Goal: Information Seeking & Learning: Find specific fact

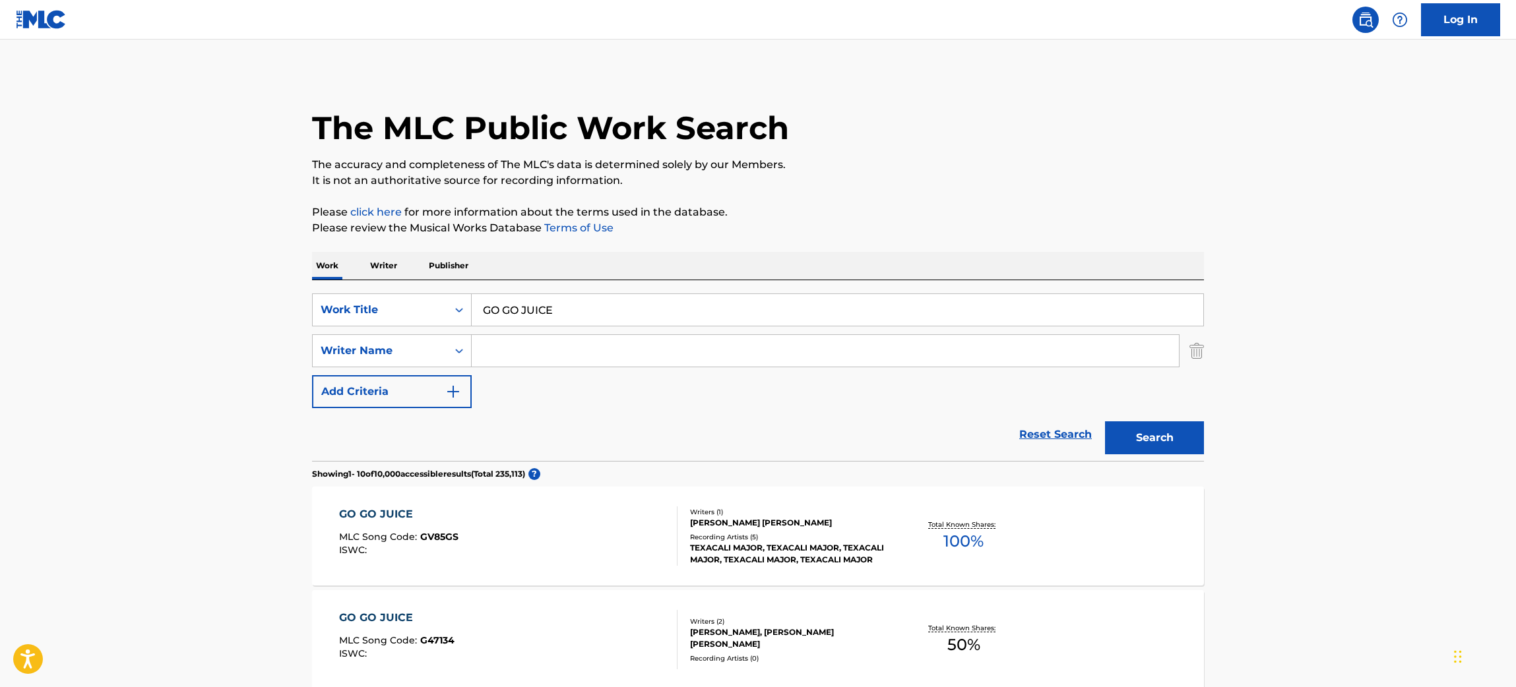
type input "RED FLAG"
click at [488, 348] on input "Search Form" at bounding box center [825, 351] width 707 height 32
click at [1105, 422] on button "Search" at bounding box center [1154, 438] width 99 height 33
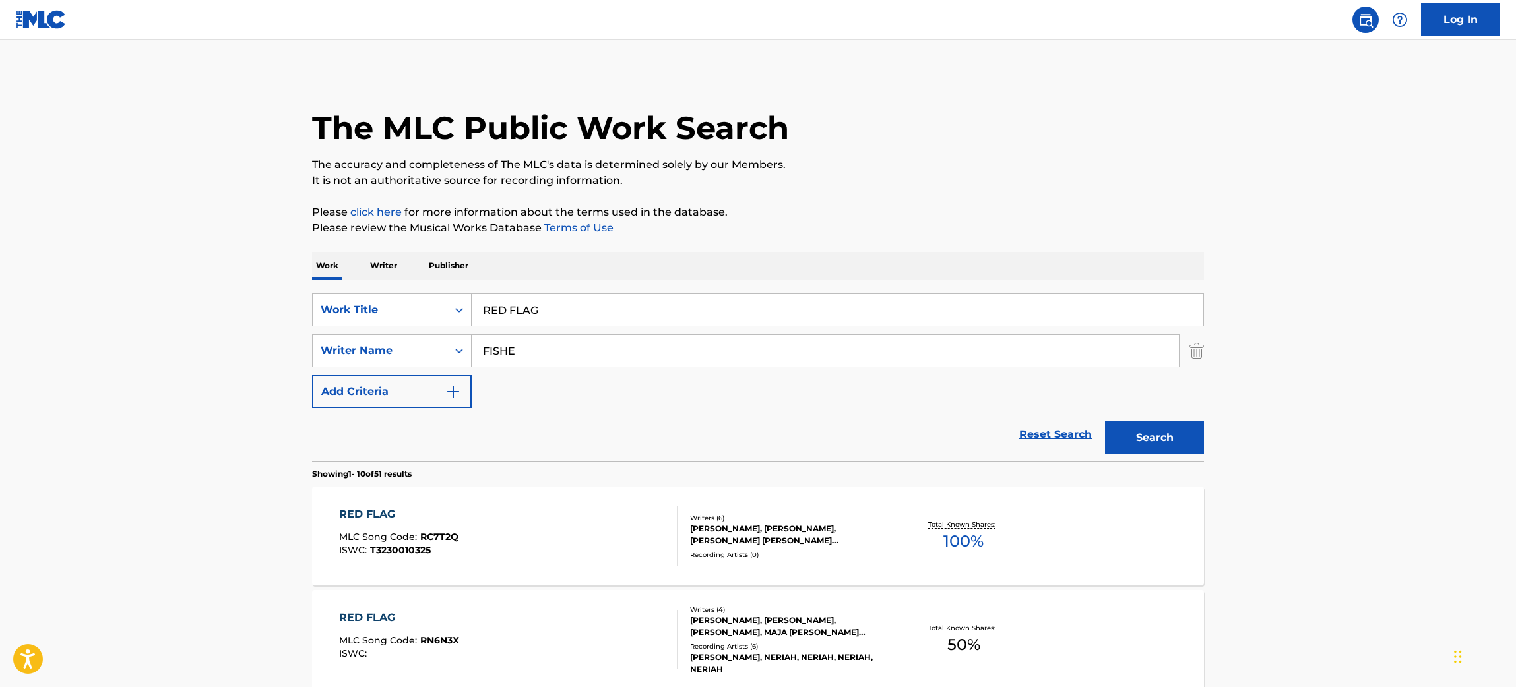
click at [539, 360] on input "FISHE" at bounding box center [825, 351] width 707 height 32
type input "[PERSON_NAME]"
click at [1105, 422] on button "Search" at bounding box center [1154, 438] width 99 height 33
click at [587, 571] on div "RED FLAG MLC Song Code : RC7T2Q ISWC : T3230010325 Writers ( 6 ) [PERSON_NAME],…" at bounding box center [758, 536] width 892 height 99
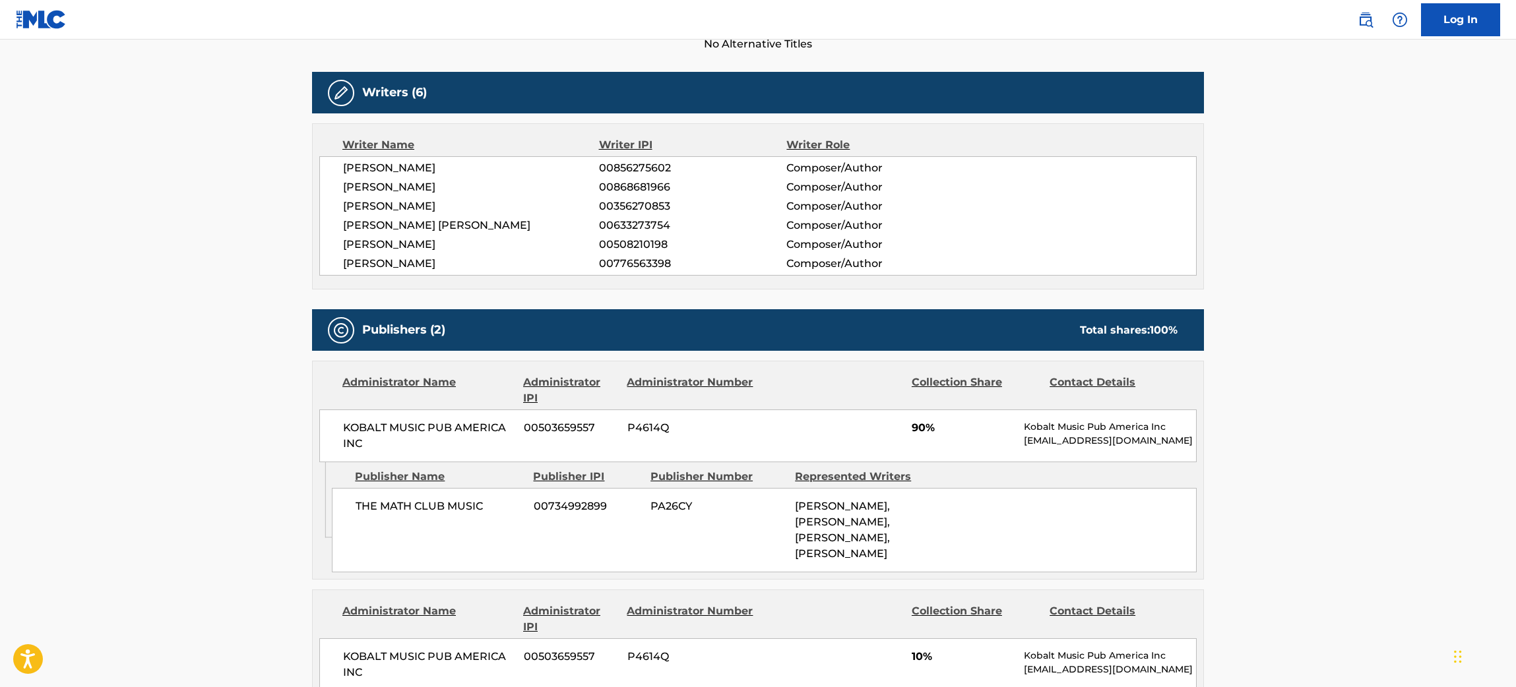
scroll to position [392, 0]
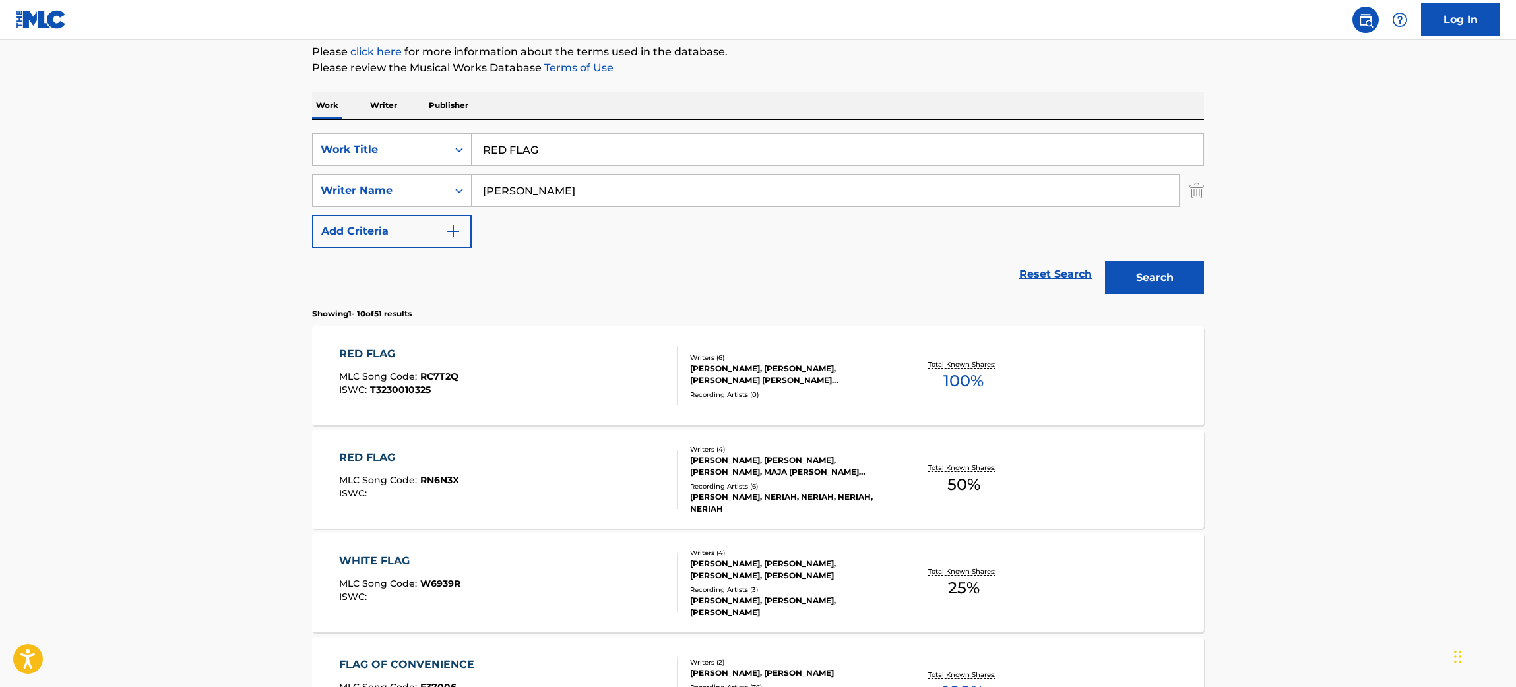
scroll to position [164, 0]
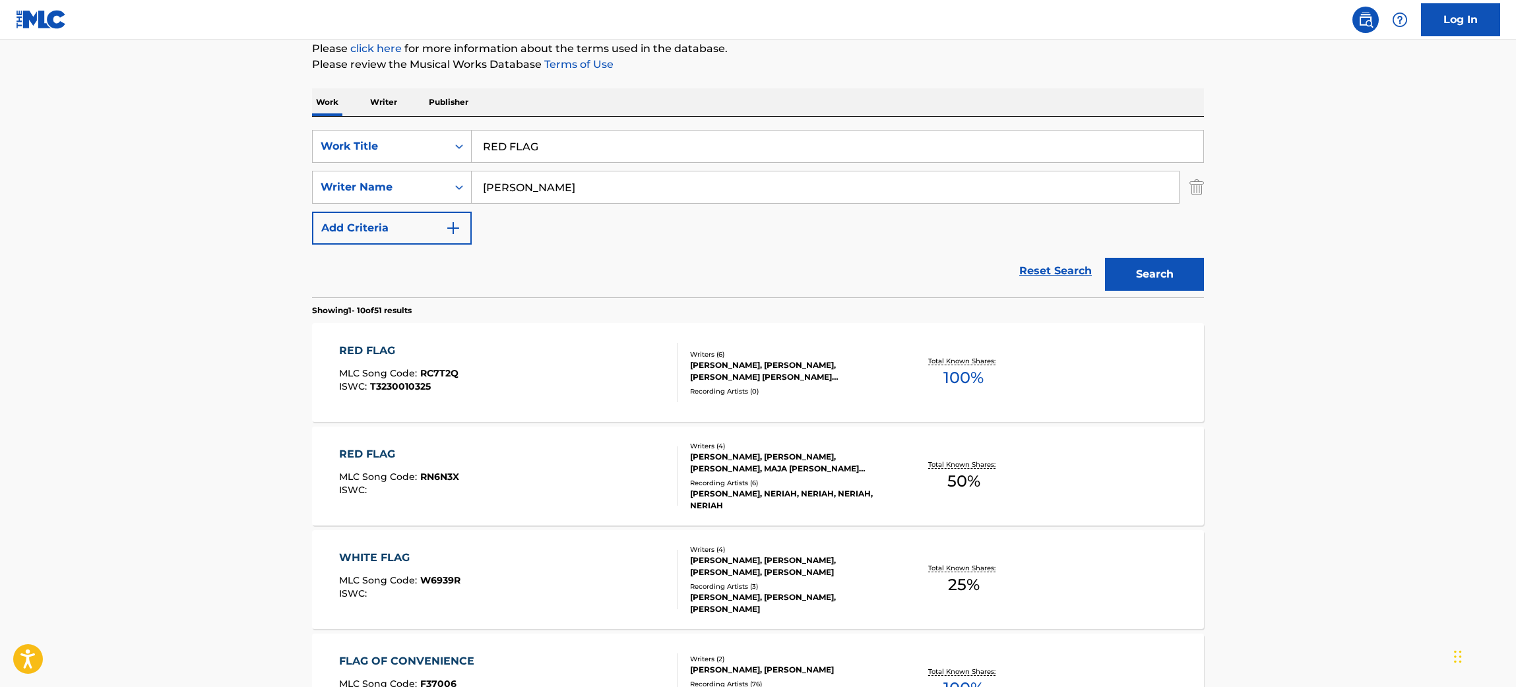
click at [696, 474] on div "[PERSON_NAME], [PERSON_NAME], [PERSON_NAME], MAJA [PERSON_NAME] [PERSON_NAME] S…" at bounding box center [789, 463] width 199 height 24
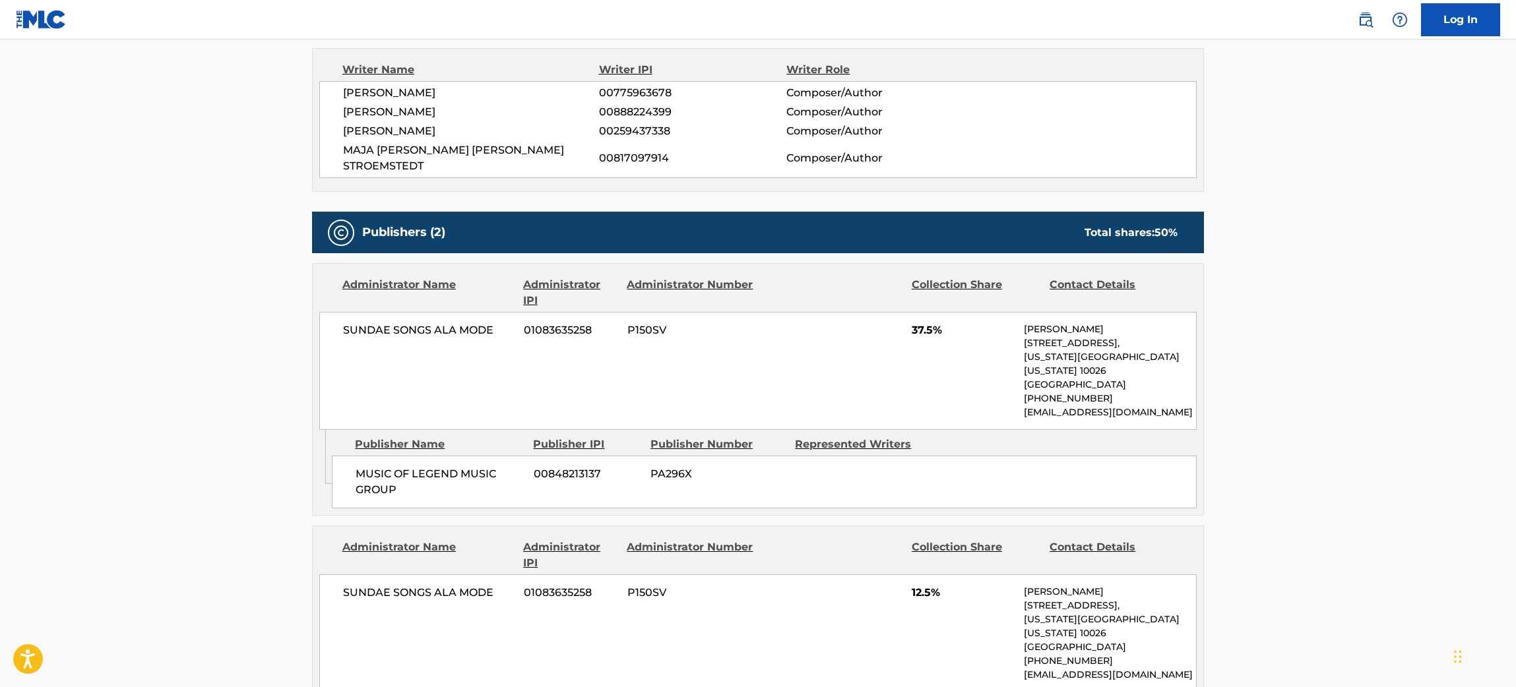
scroll to position [466, 0]
